Goal: Task Accomplishment & Management: Manage account settings

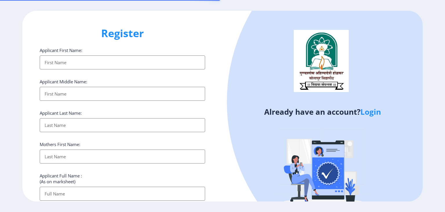
select select
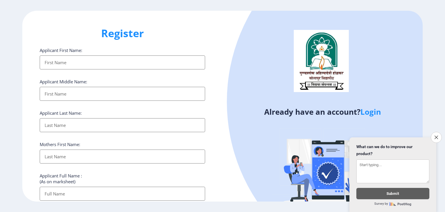
click at [369, 110] on link "Login" at bounding box center [371, 111] width 21 height 10
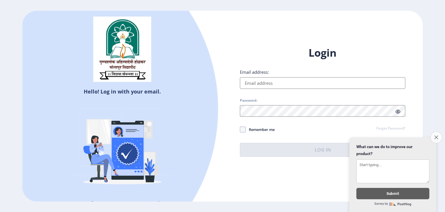
click at [438, 131] on button "Close survey" at bounding box center [437, 137] width 12 height 12
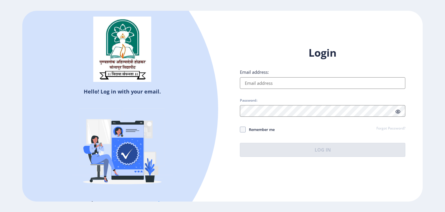
click at [290, 87] on input "Email address:" at bounding box center [323, 83] width 166 height 12
type input "[EMAIL_ADDRESS][DOMAIN_NAME]"
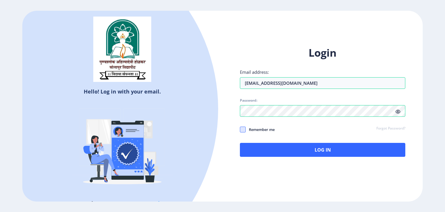
click at [244, 127] on span at bounding box center [243, 129] width 6 height 6
click at [240, 129] on input "Remember me" at bounding box center [240, 129] width 0 height 0
checkbox input "true"
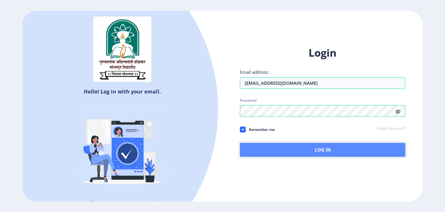
click at [282, 150] on button "Log In" at bounding box center [323, 150] width 166 height 14
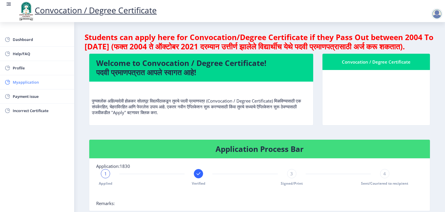
click at [29, 81] on span "Myapplication" at bounding box center [41, 82] width 57 height 7
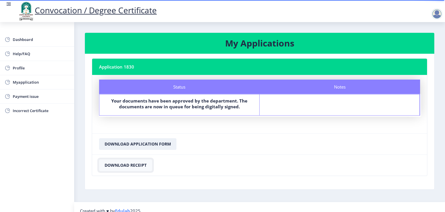
click at [135, 163] on button "Download Receipt" at bounding box center [125, 165] width 53 height 12
click at [133, 143] on button "Download Application Form" at bounding box center [137, 144] width 77 height 12
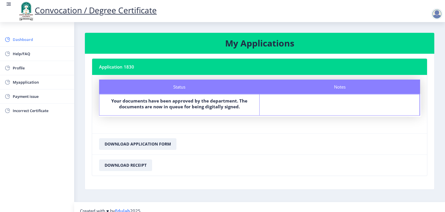
click at [26, 39] on span "Dashboard" at bounding box center [41, 39] width 57 height 7
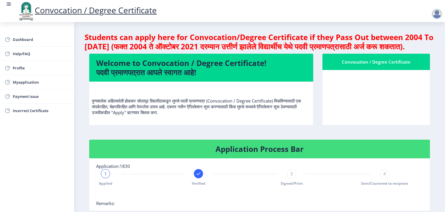
click at [437, 12] on div at bounding box center [437, 14] width 12 height 12
click at [424, 47] on span "Log out" at bounding box center [422, 45] width 37 height 7
